Goal: Information Seeking & Learning: Learn about a topic

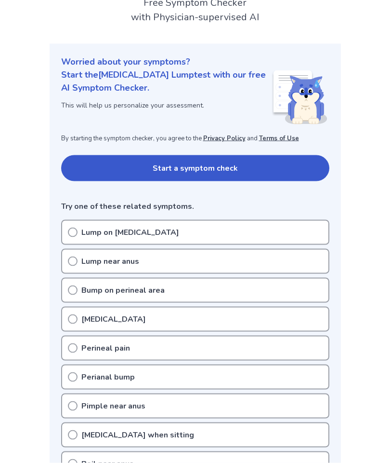
scroll to position [69, 0]
click at [77, 227] on icon at bounding box center [73, 232] width 10 height 10
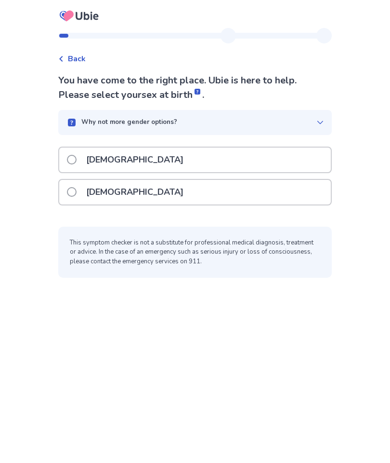
click at [77, 193] on span at bounding box center [72, 192] width 10 height 10
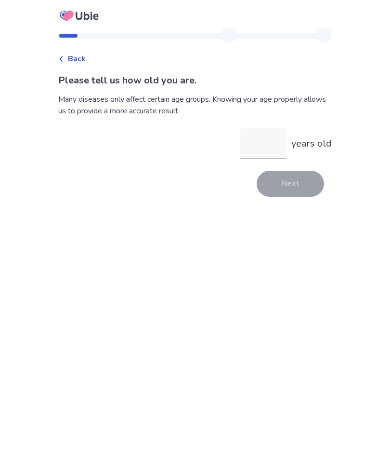
click at [261, 157] on input "years old" at bounding box center [263, 143] width 46 height 31
type input "**"
click at [302, 187] on button "Next" at bounding box center [290, 184] width 67 height 26
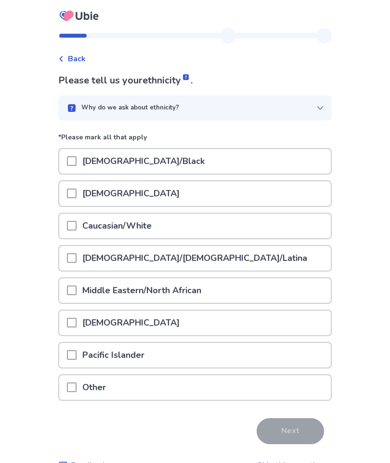
click at [77, 224] on span at bounding box center [72, 226] width 10 height 10
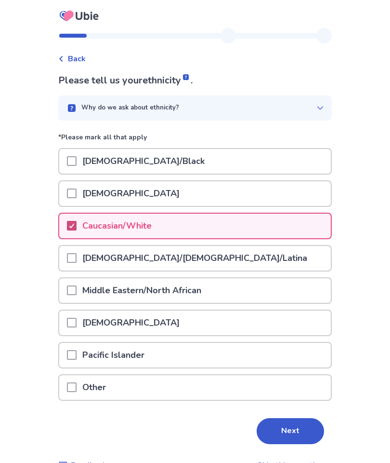
click at [300, 430] on button "Next" at bounding box center [290, 431] width 67 height 26
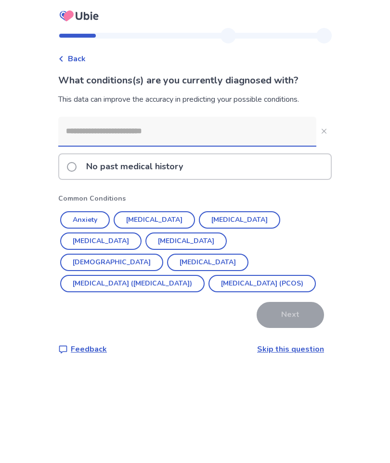
click at [154, 131] on input at bounding box center [187, 131] width 258 height 29
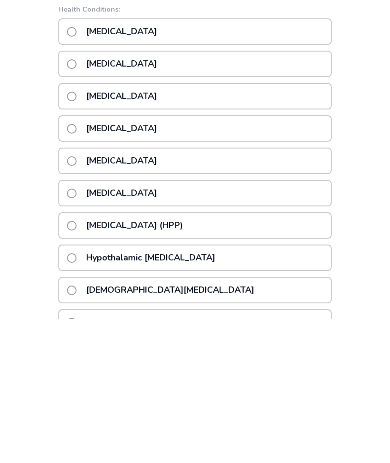
scroll to position [7, 0]
type input "****"
click at [77, 332] on span at bounding box center [72, 337] width 10 height 10
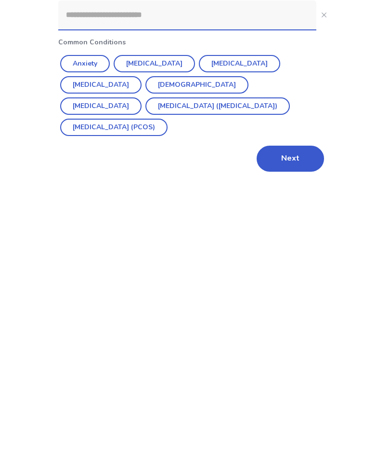
scroll to position [39, 0]
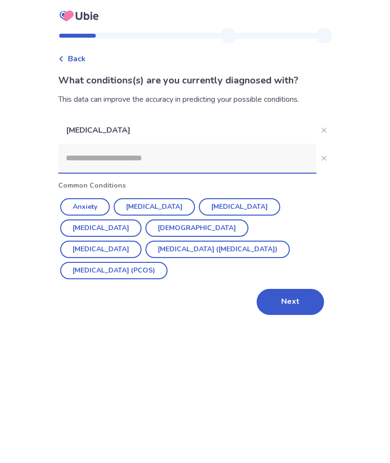
click at [147, 144] on input at bounding box center [187, 158] width 258 height 29
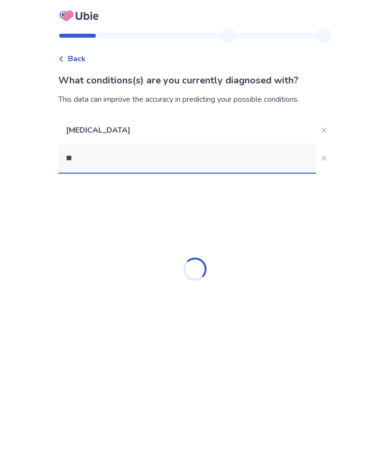
type input "*"
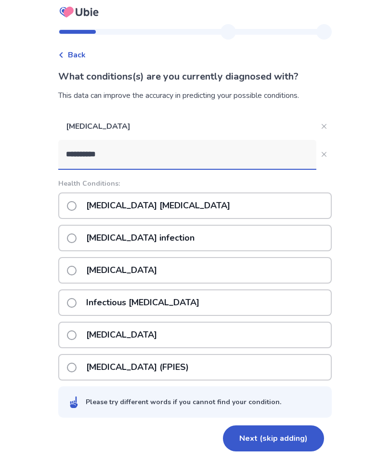
scroll to position [0, 0]
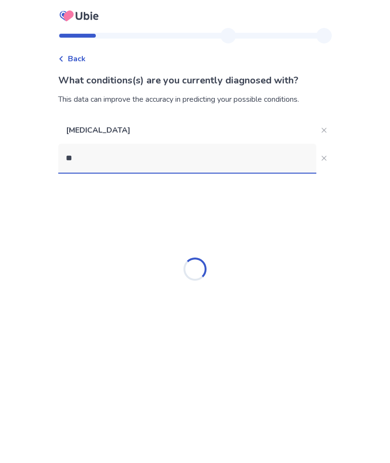
type input "*"
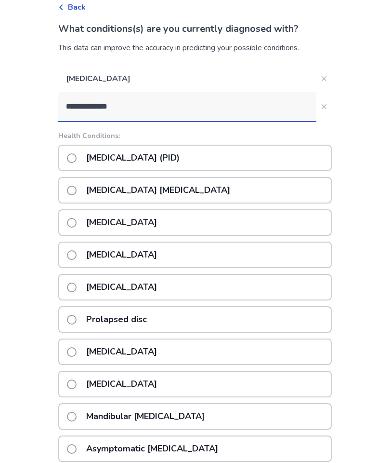
scroll to position [39, 0]
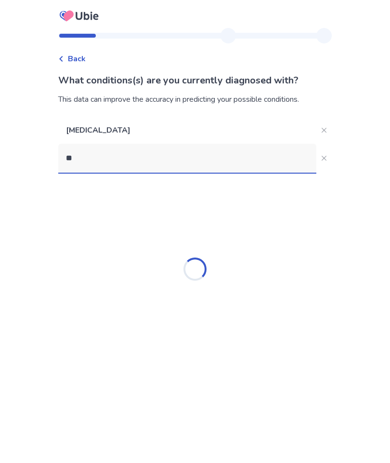
type input "*"
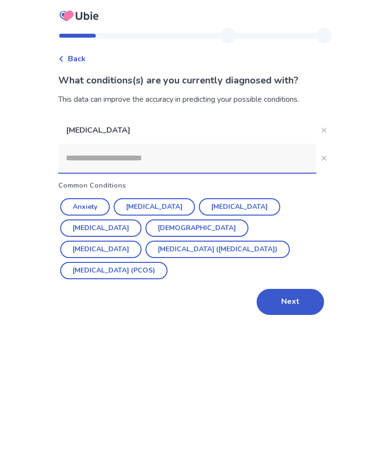
click at [287, 289] on button "Next" at bounding box center [290, 302] width 67 height 26
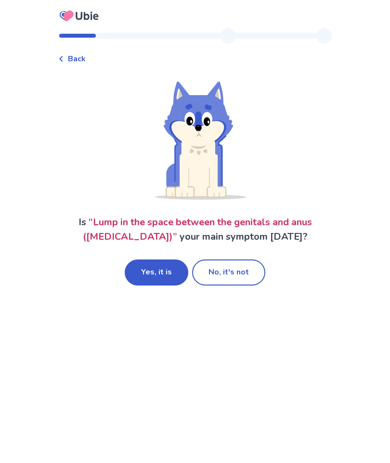
click at [159, 277] on button "Yes, it is" at bounding box center [157, 272] width 64 height 26
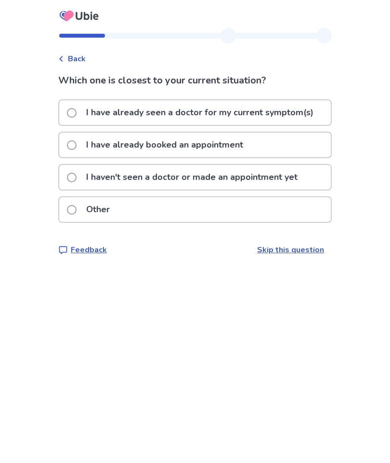
click at [77, 175] on span at bounding box center [72, 177] width 10 height 10
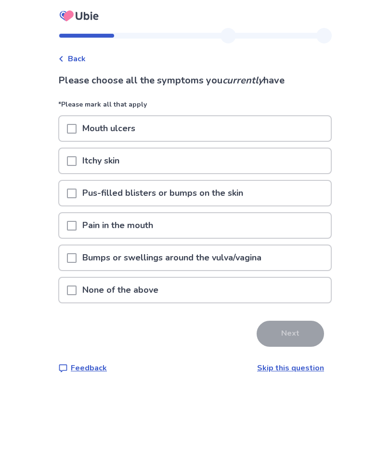
click at [77, 291] on span at bounding box center [72, 290] width 10 height 10
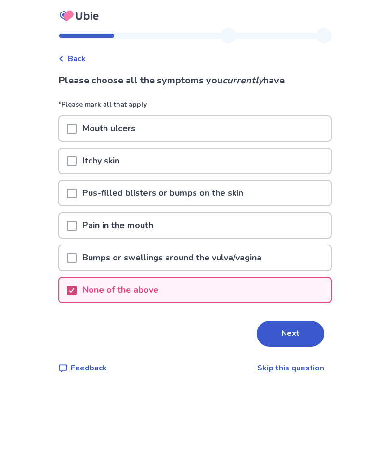
click at [300, 332] on button "Next" at bounding box center [290, 333] width 67 height 26
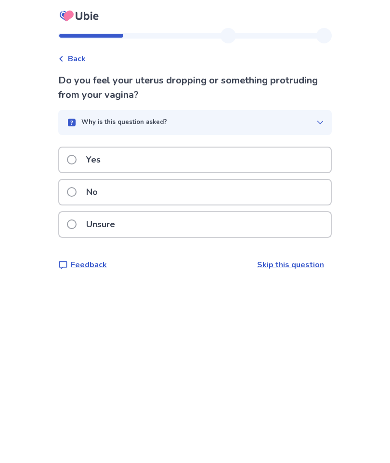
click at [77, 191] on span at bounding box center [72, 192] width 10 height 10
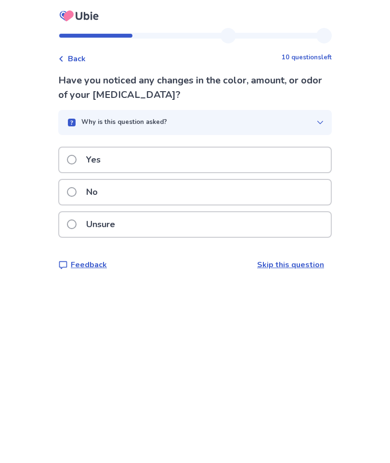
click at [77, 160] on span at bounding box center [72, 160] width 10 height 10
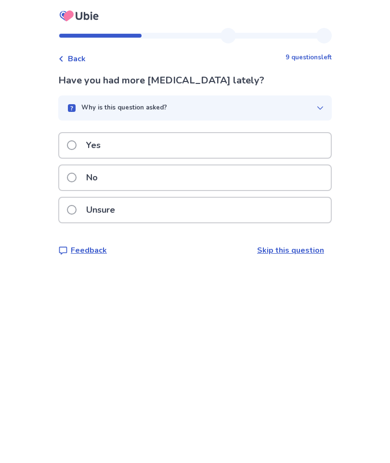
click at [77, 144] on span at bounding box center [72, 145] width 10 height 10
click at [77, 178] on span at bounding box center [72, 177] width 10 height 10
click at [77, 177] on span at bounding box center [72, 177] width 10 height 10
click at [84, 176] on label "No" at bounding box center [85, 177] width 37 height 25
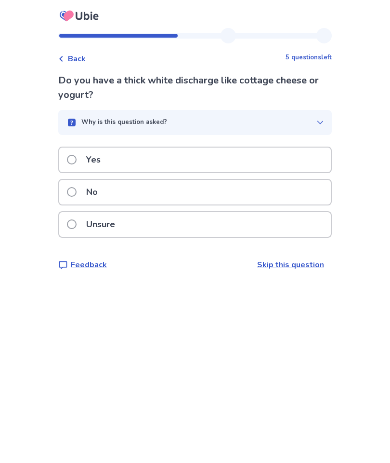
click at [76, 192] on span at bounding box center [72, 192] width 10 height 10
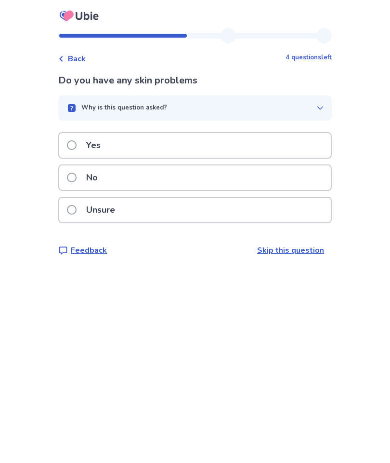
click at [81, 170] on label "No" at bounding box center [85, 177] width 37 height 25
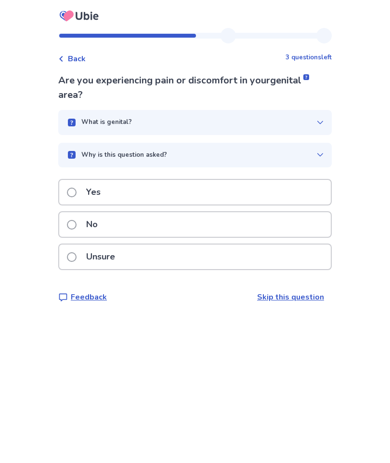
click at [88, 189] on p "Yes" at bounding box center [93, 192] width 26 height 25
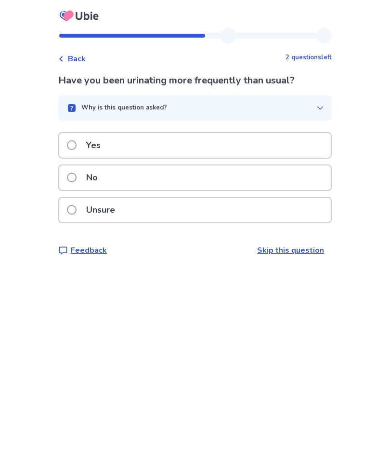
click at [75, 176] on span at bounding box center [72, 177] width 10 height 10
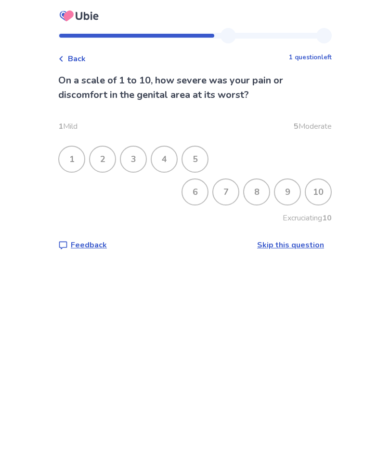
click at [146, 159] on div "3" at bounding box center [133, 158] width 25 height 25
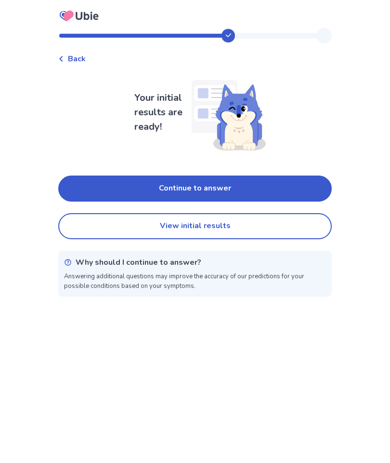
click at [294, 191] on button "Continue to answer" at bounding box center [195, 188] width 274 height 26
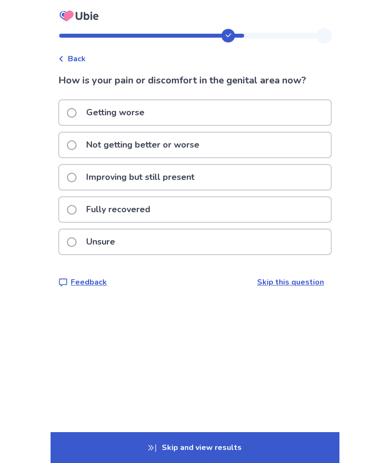
click at [77, 178] on span at bounding box center [72, 177] width 10 height 10
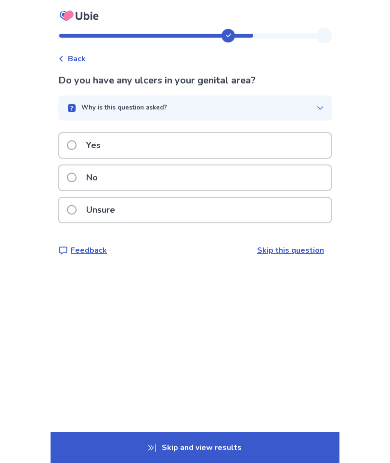
click at [77, 175] on span at bounding box center [72, 177] width 10 height 10
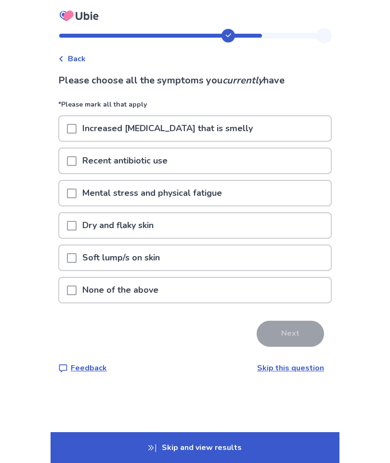
click at [77, 161] on span at bounding box center [72, 161] width 10 height 10
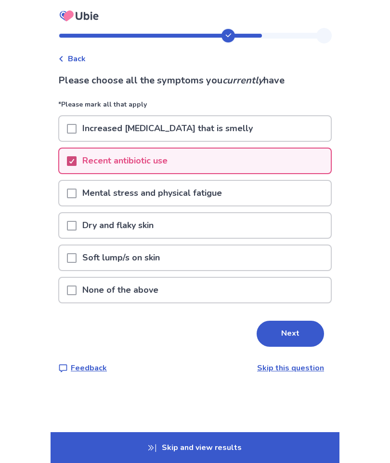
click at [292, 333] on button "Next" at bounding box center [290, 333] width 67 height 26
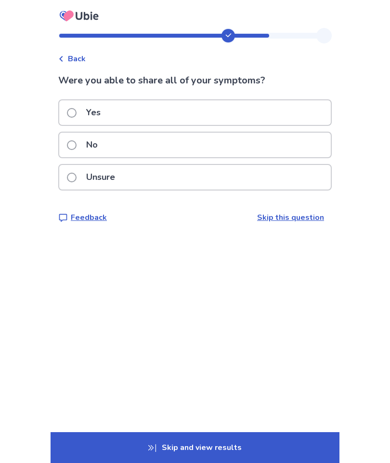
click at [81, 182] on label "Unsure" at bounding box center [94, 177] width 54 height 25
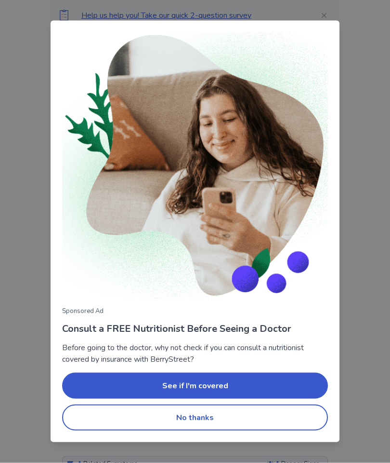
scroll to position [116, 0]
click at [199, 430] on button "No thanks" at bounding box center [195, 417] width 266 height 26
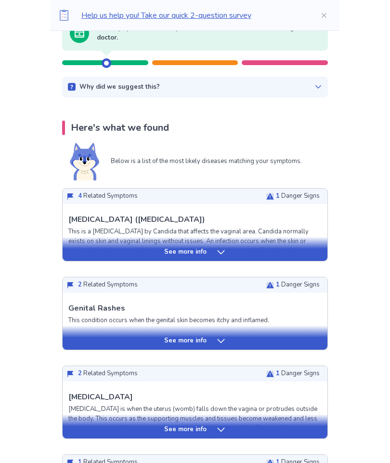
scroll to position [0, 0]
